Goal: Task Accomplishment & Management: Manage account settings

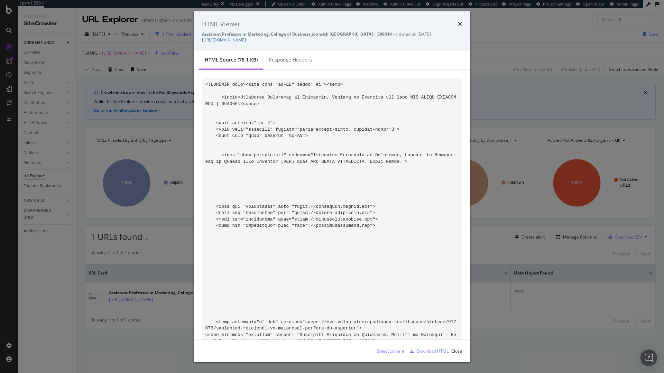
scroll to position [163, 0]
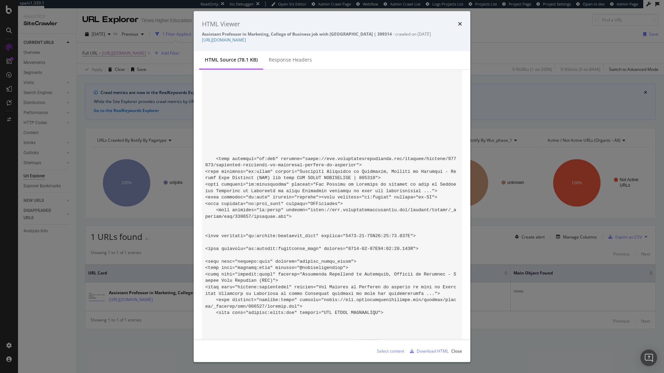
click at [464, 22] on div "HTML Viewer Assistant Professor in Marketing, College of Business job with [GEO…" at bounding box center [332, 31] width 277 height 40
click at [457, 22] on div "HTML Viewer" at bounding box center [332, 23] width 260 height 9
click at [459, 25] on icon "times" at bounding box center [460, 24] width 4 height 6
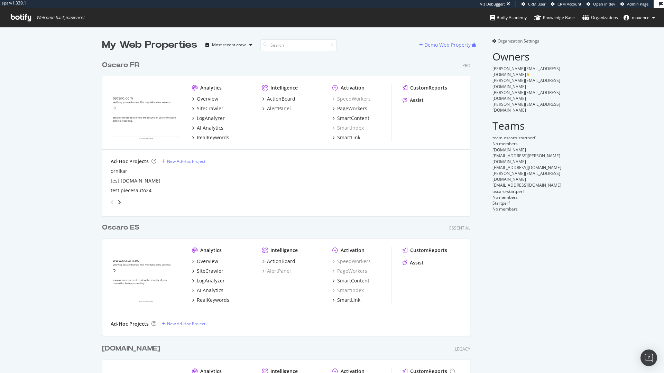
scroll to position [376, 369]
click at [507, 37] on div "My Web Properties Most recent crawl Demo Web Property Oscaro FR Pro Analytics O…" at bounding box center [332, 235] width 664 height 417
click at [506, 40] on span "Organization Settings" at bounding box center [518, 41] width 41 height 6
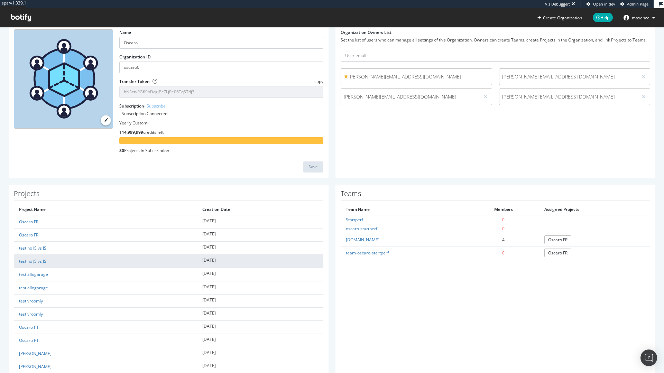
scroll to position [33, 0]
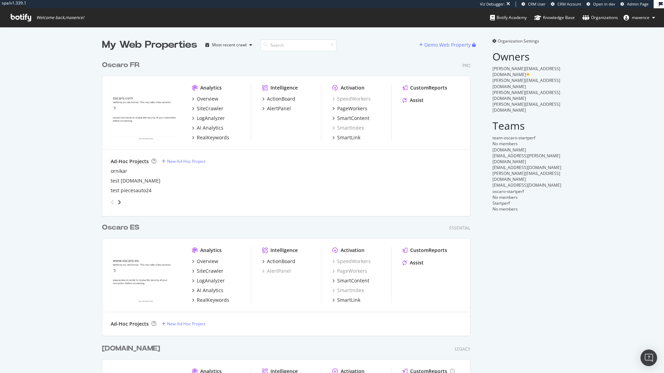
scroll to position [376, 369]
